Goal: Task Accomplishment & Management: Manage account settings

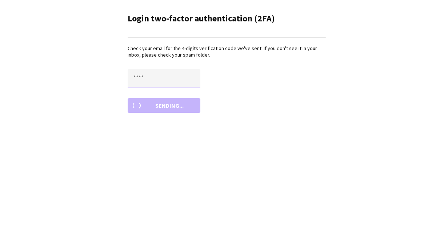
click at [150, 77] on input "text" at bounding box center [164, 78] width 73 height 18
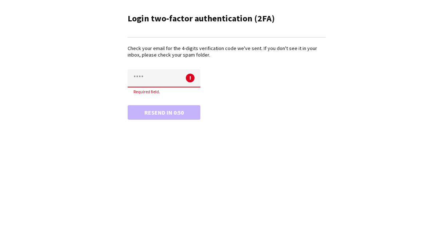
type input "*"
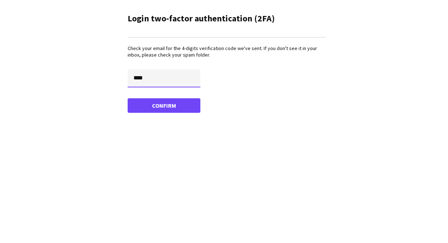
type input "****"
click at [128, 98] on button "Confirm" at bounding box center [164, 105] width 73 height 15
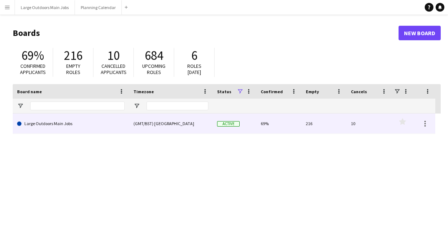
click at [77, 127] on link "Large Outdoors Main Jobs" at bounding box center [71, 124] width 108 height 20
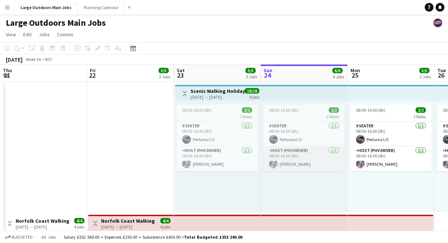
scroll to position [0, 174]
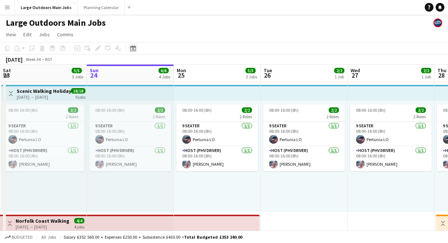
click at [130, 49] on icon at bounding box center [132, 48] width 5 height 6
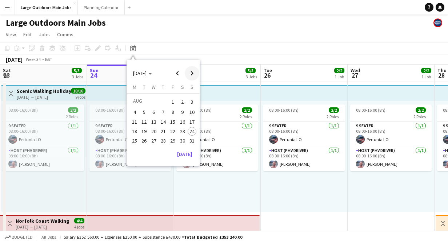
click at [193, 73] on span "Next month" at bounding box center [192, 73] width 15 height 15
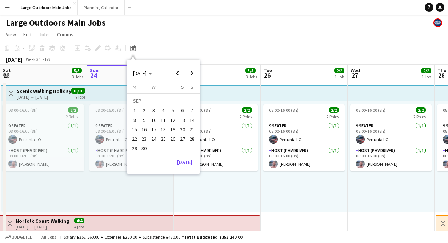
click at [181, 109] on span "6" at bounding box center [182, 110] width 9 height 9
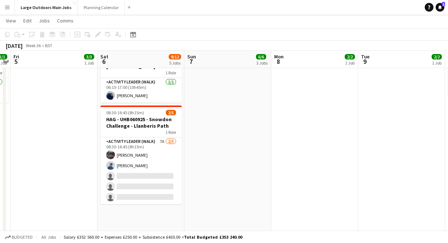
scroll to position [575, 0]
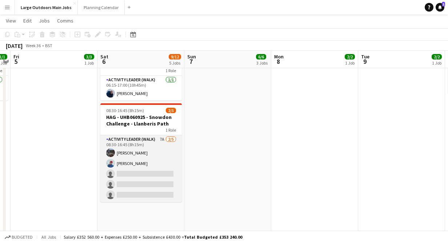
click at [147, 181] on app-card-role "Activity Leader (Walk) 7A [DATE] 08:30-16:45 (8h15m) [PERSON_NAME] [PERSON_NAME…" at bounding box center [140, 168] width 81 height 67
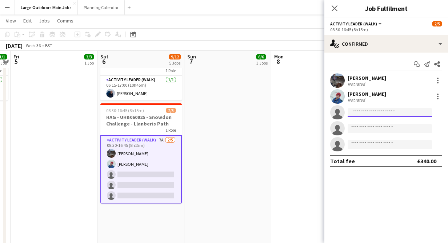
click at [365, 115] on input at bounding box center [389, 112] width 84 height 9
type input "*"
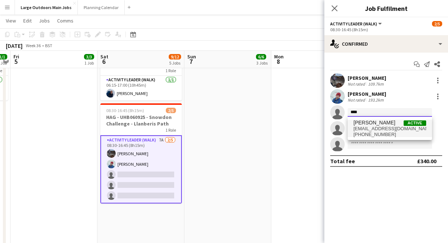
type input "****"
click at [368, 124] on span "[PERSON_NAME]" at bounding box center [374, 123] width 42 height 6
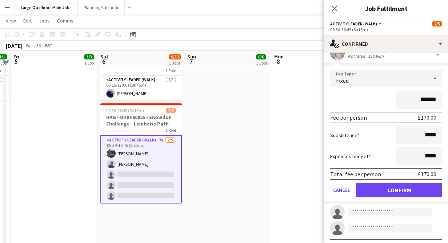
scroll to position [73, 0]
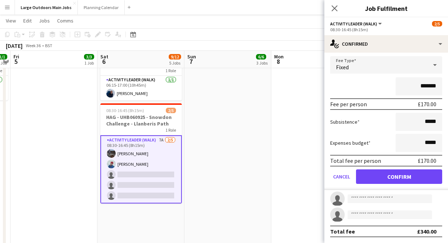
click at [400, 167] on form "Fee Type Fixed ******* Fee per person £170.00 Subsistence ***** Expenses budget…" at bounding box center [386, 123] width 124 height 134
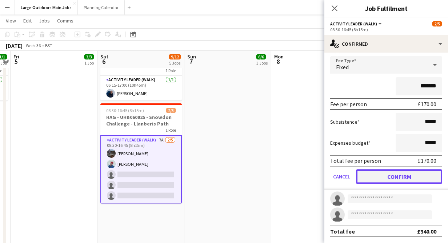
click at [400, 174] on button "Confirm" at bounding box center [399, 177] width 86 height 15
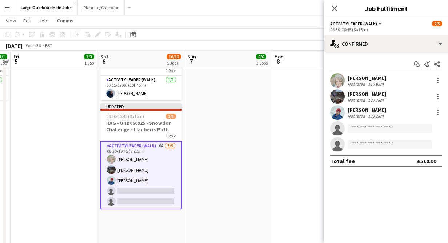
scroll to position [0, 0]
click at [333, 4] on app-icon "Close pop-in" at bounding box center [334, 8] width 11 height 11
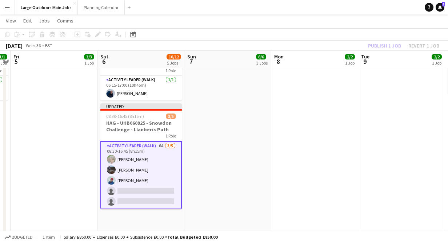
click at [383, 39] on app-toolbar "Copy Paste Paste Command V Paste with crew Command Shift V Paste linked Job [GE…" at bounding box center [224, 34] width 448 height 12
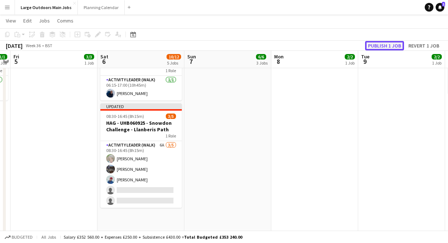
click at [383, 44] on button "Publish 1 job" at bounding box center [384, 45] width 39 height 9
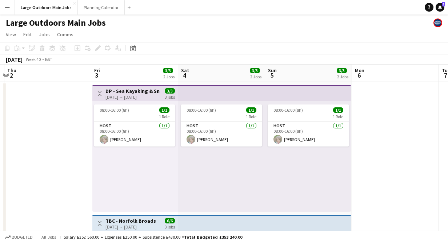
click at [116, 93] on h3 "DP - Sea Kayaking & Snowdon" at bounding box center [132, 91] width 54 height 7
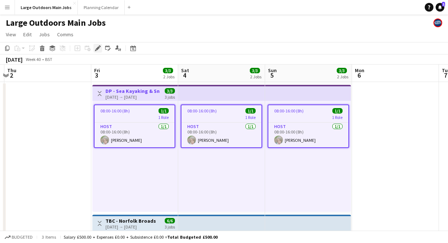
click at [95, 48] on icon "Edit" at bounding box center [98, 48] width 6 height 6
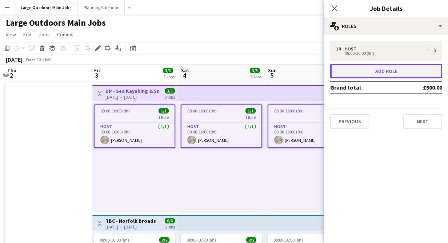
click at [396, 69] on button "Add role" at bounding box center [386, 71] width 112 height 15
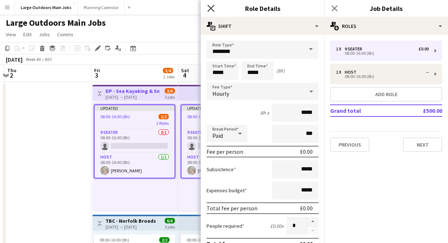
click at [210, 7] on icon "Close pop-in" at bounding box center [210, 8] width 7 height 7
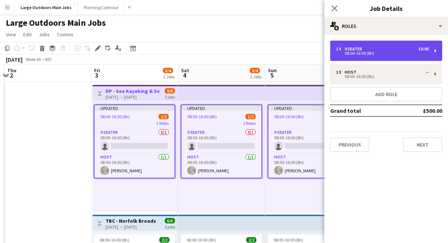
click at [385, 59] on div "1 x 9 Seater £0.00 08:00-16:00 (8h)" at bounding box center [386, 51] width 112 height 20
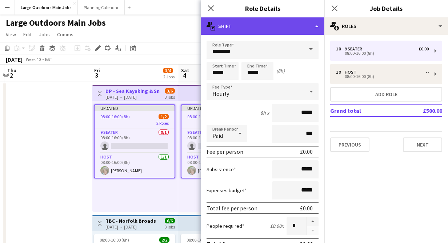
click at [315, 27] on div "multiple-actions-text Shift" at bounding box center [263, 25] width 124 height 17
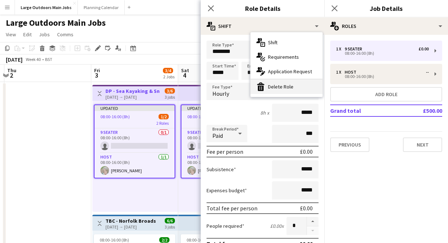
click at [277, 86] on div "bin-2 Delete Role" at bounding box center [286, 87] width 72 height 15
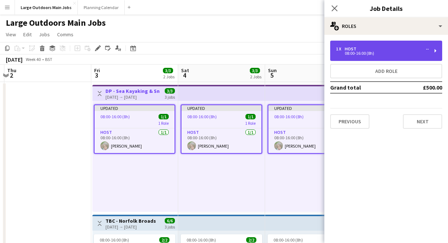
click at [355, 52] on div "08:00-16:00 (8h)" at bounding box center [382, 54] width 93 height 4
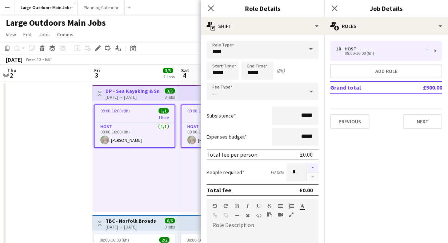
click at [313, 166] on button "button" at bounding box center [313, 167] width 12 height 9
type input "*"
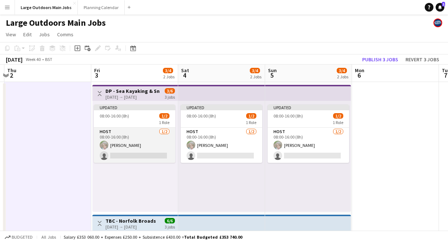
click at [137, 156] on app-card-role "Host [DATE] 08:00-16:00 (8h) [PERSON_NAME] single-neutral-actions" at bounding box center [134, 145] width 81 height 35
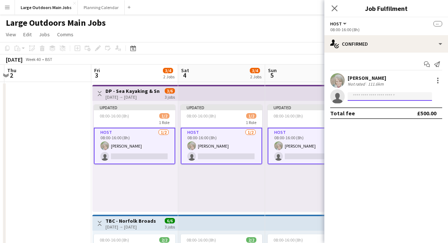
click at [386, 97] on input at bounding box center [389, 96] width 84 height 9
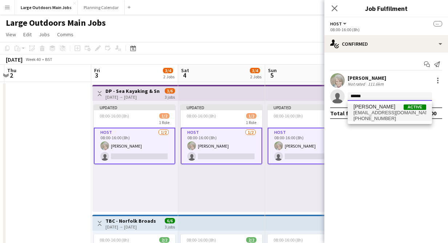
type input "******"
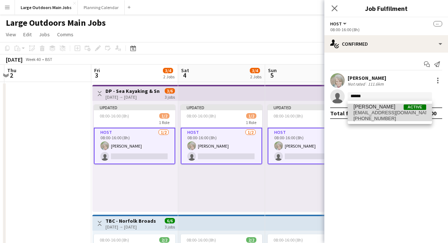
click at [376, 110] on span "[EMAIL_ADDRESS][DOMAIN_NAME]" at bounding box center [389, 113] width 73 height 6
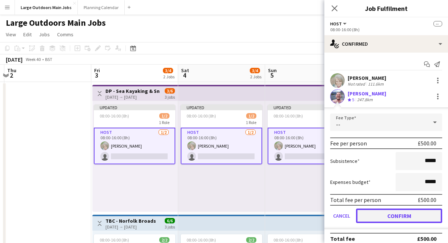
click at [398, 214] on button "Confirm" at bounding box center [399, 216] width 86 height 15
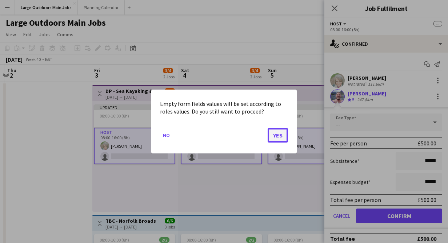
click at [275, 136] on button "Yes" at bounding box center [277, 135] width 20 height 15
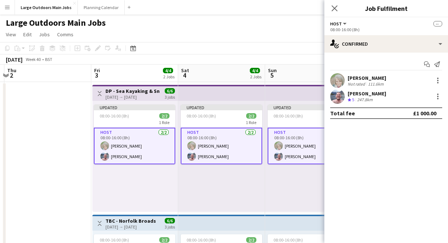
click at [282, 183] on div "Updated 08:00-16:00 (8h) 2/2 1 Role Host [DATE] 08:00-16:00 (8h) [PERSON_NAME] …" at bounding box center [308, 156] width 86 height 111
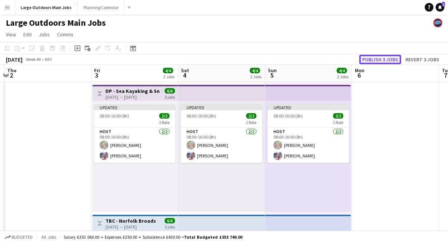
click at [383, 58] on button "Publish 3 jobs" at bounding box center [380, 59] width 42 height 9
